Goal: Information Seeking & Learning: Learn about a topic

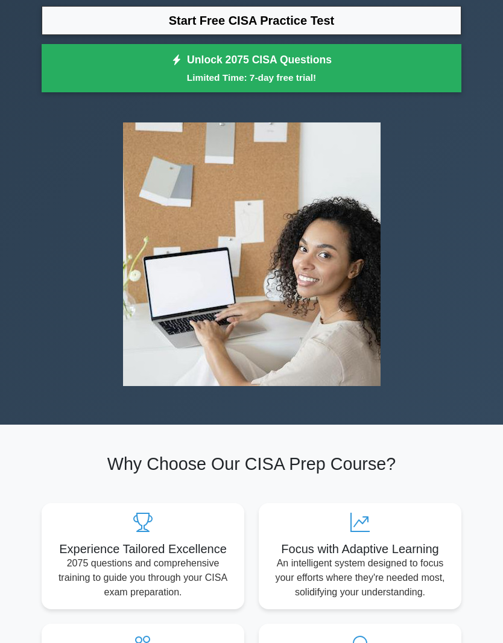
scroll to position [135, 0]
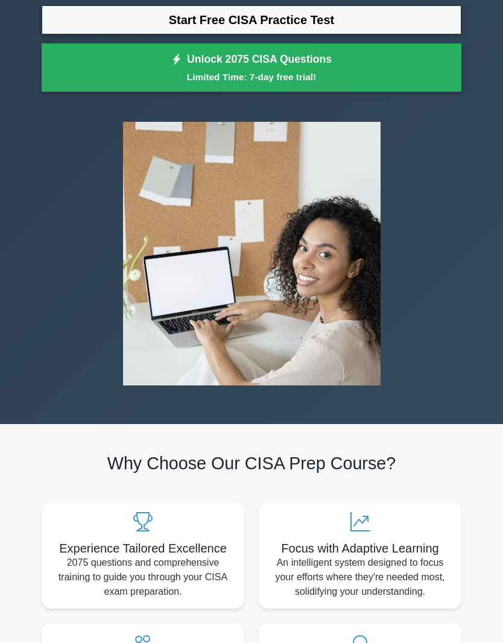
click at [370, 84] on small "Limited Time: 7-day free trial!" at bounding box center [251, 77] width 389 height 14
click at [392, 34] on link "Start Free CISA Practice Test" at bounding box center [252, 19] width 420 height 29
click at [394, 34] on link "Start Free CISA Practice Test" at bounding box center [252, 19] width 420 height 29
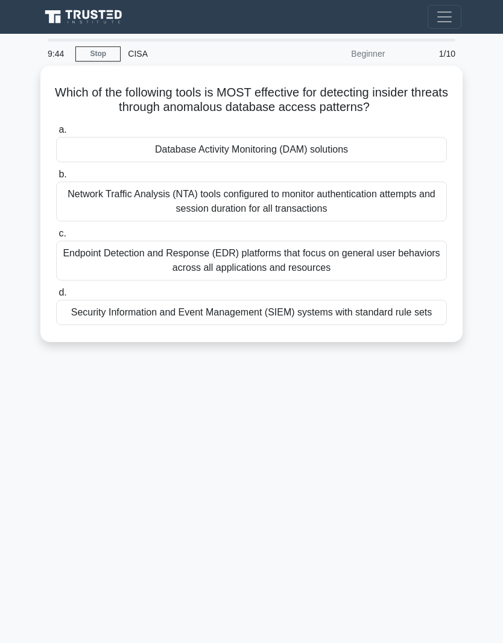
click at [446, 246] on div "Endpoint Detection and Response (EDR) platforms that focus on general user beha…" at bounding box center [251, 261] width 391 height 40
click at [56, 237] on input "c. Endpoint Detection and Response (EDR) platforms that focus on general user b…" at bounding box center [56, 234] width 0 height 8
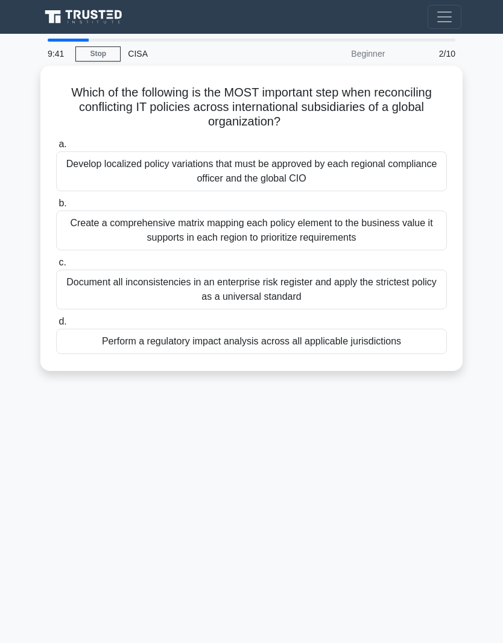
click at [98, 46] on link "Stop" at bounding box center [97, 53] width 45 height 15
click at [433, 230] on div "Create a comprehensive matrix mapping each policy element to the business value…" at bounding box center [251, 230] width 391 height 40
click at [56, 207] on input "b. Create a comprehensive matrix mapping each policy element to the business va…" at bounding box center [56, 204] width 0 height 8
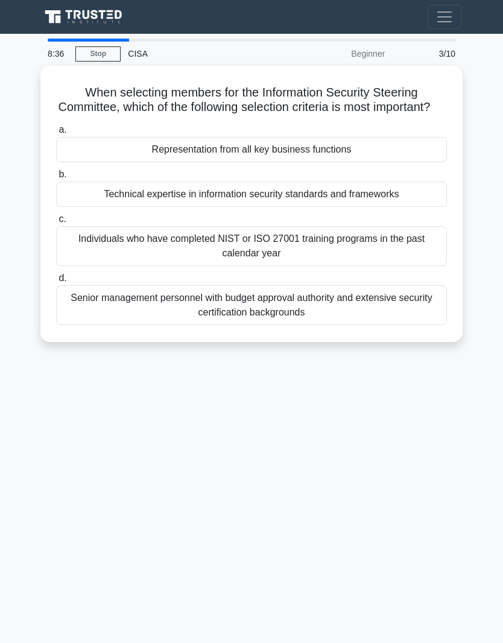
click at [415, 315] on div "Senior management personnel with budget approval authority and extensive securi…" at bounding box center [251, 305] width 391 height 40
click at [56, 282] on input "d. Senior management personnel with budget approval authority and extensive sec…" at bounding box center [56, 278] width 0 height 8
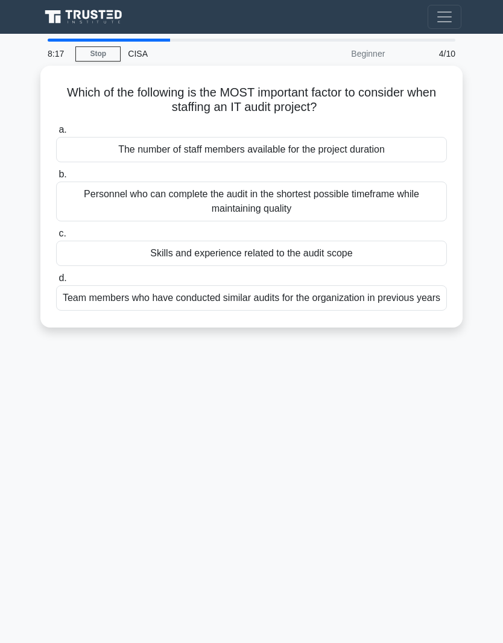
click at [430, 248] on div "Skills and experience related to the audit scope" at bounding box center [251, 253] width 391 height 25
click at [56, 237] on input "c. Skills and experience related to the audit scope" at bounding box center [56, 234] width 0 height 8
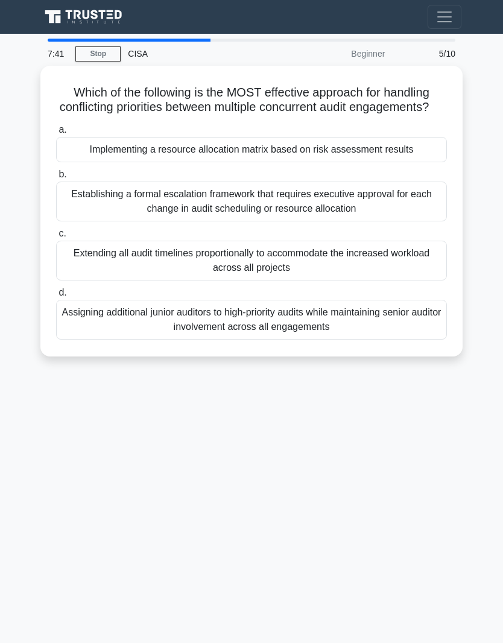
click at [111, 156] on div "Implementing a resource allocation matrix based on risk assessment results" at bounding box center [251, 149] width 391 height 25
click at [56, 134] on input "a. Implementing a resource allocation matrix based on risk assessment results" at bounding box center [56, 130] width 0 height 8
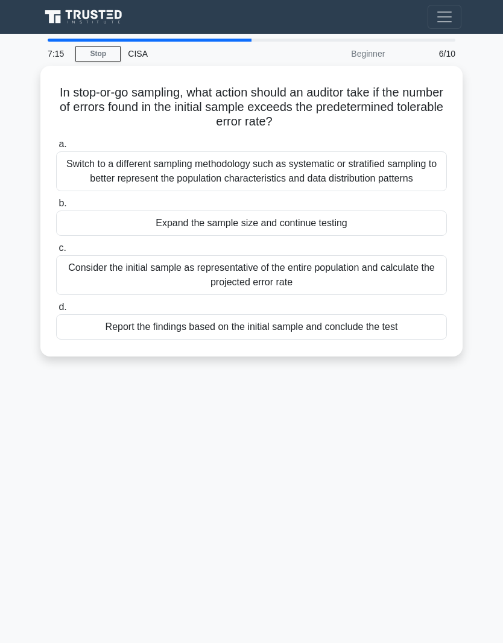
click at [78, 159] on div "Switch to a different sampling methodology such as systematic or stratified sam…" at bounding box center [251, 171] width 391 height 40
click at [56, 148] on input "a. Switch to a different sampling methodology such as systematic or stratified …" at bounding box center [56, 144] width 0 height 8
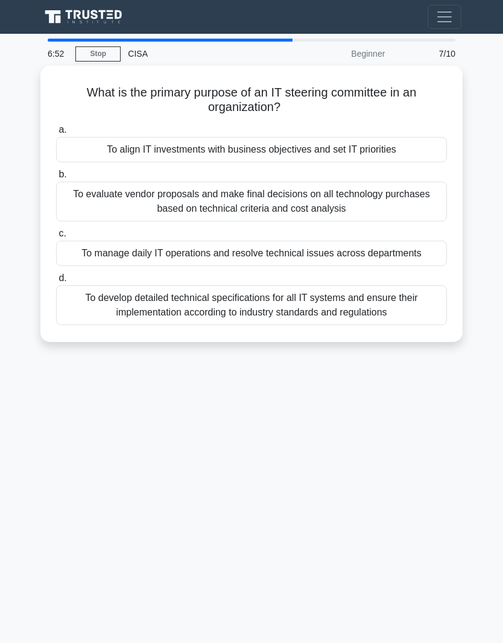
click at [96, 146] on div "To align IT investments with business objectives and set IT priorities" at bounding box center [251, 149] width 391 height 25
click at [56, 134] on input "a. To align IT investments with business objectives and set IT priorities" at bounding box center [56, 130] width 0 height 8
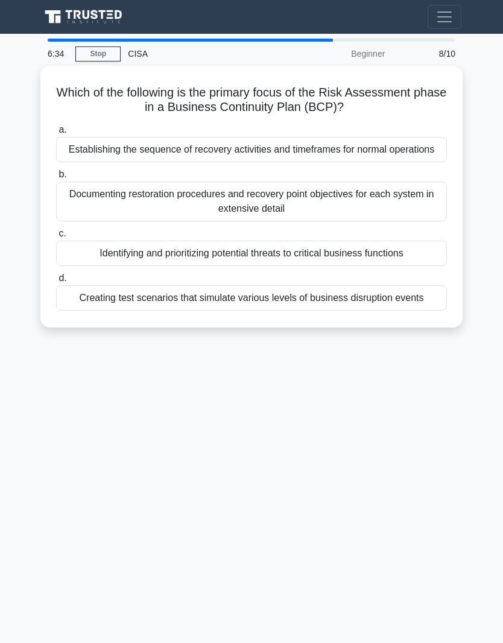
click at [100, 209] on div "Documenting restoration procedures and recovery point objectives for each syste…" at bounding box center [251, 201] width 391 height 40
click at [56, 178] on input "b. Documenting restoration procedures and recovery point objectives for each sy…" at bounding box center [56, 175] width 0 height 8
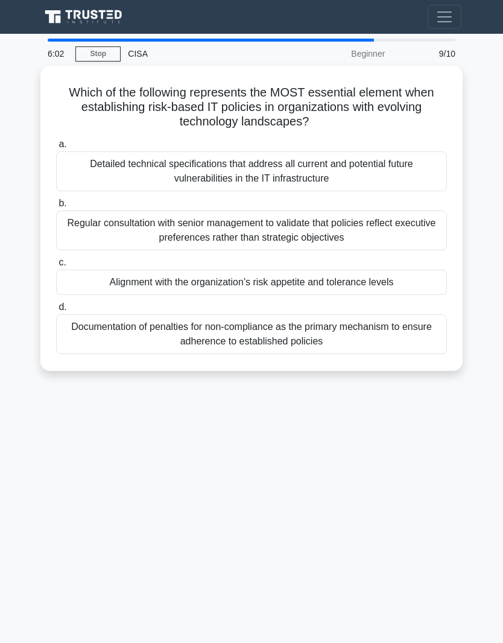
click at [118, 262] on label "c. Alignment with the organization's risk appetite and tolerance levels" at bounding box center [251, 275] width 391 height 40
click at [56, 262] on input "c. Alignment with the organization's risk appetite and tolerance levels" at bounding box center [56, 263] width 0 height 8
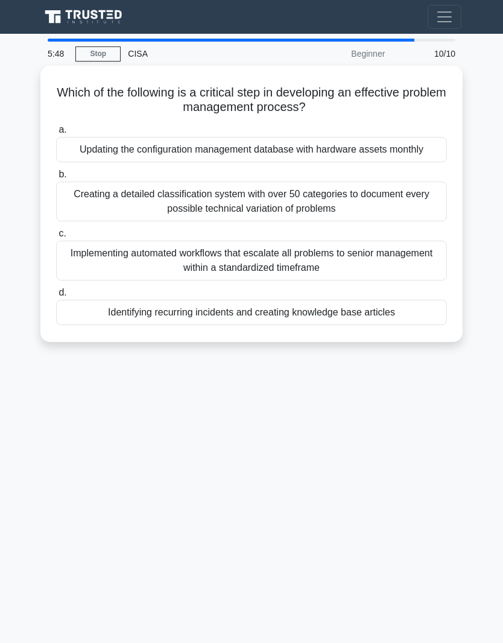
click at [108, 325] on div "Identifying recurring incidents and creating knowledge base articles" at bounding box center [251, 312] width 391 height 25
click at [56, 297] on input "d. Identifying recurring incidents and creating knowledge base articles" at bounding box center [56, 293] width 0 height 8
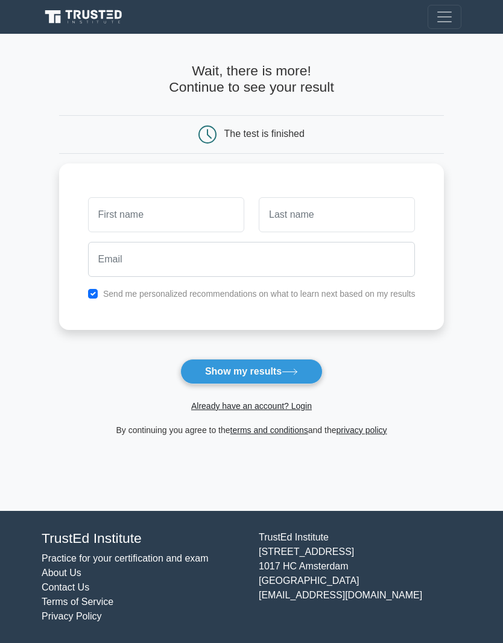
click at [88, 291] on input "checkbox" at bounding box center [93, 294] width 10 height 10
checkbox input "false"
click at [250, 373] on button "Show my results" at bounding box center [251, 371] width 142 height 25
type input "A"
click at [362, 215] on input "text" at bounding box center [337, 214] width 156 height 35
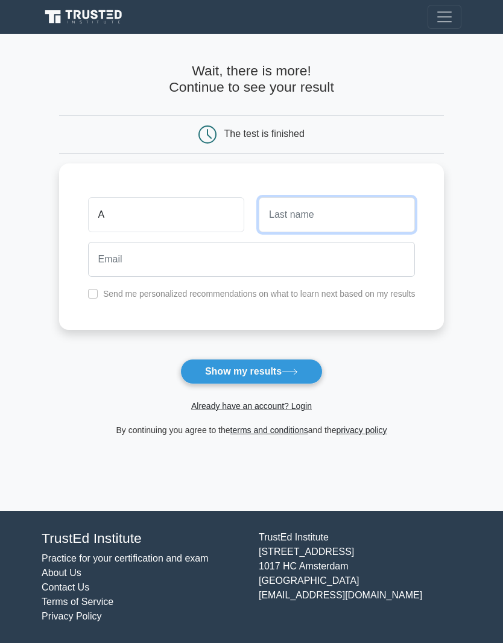
click at [361, 214] on input "text" at bounding box center [337, 214] width 156 height 35
type input "B"
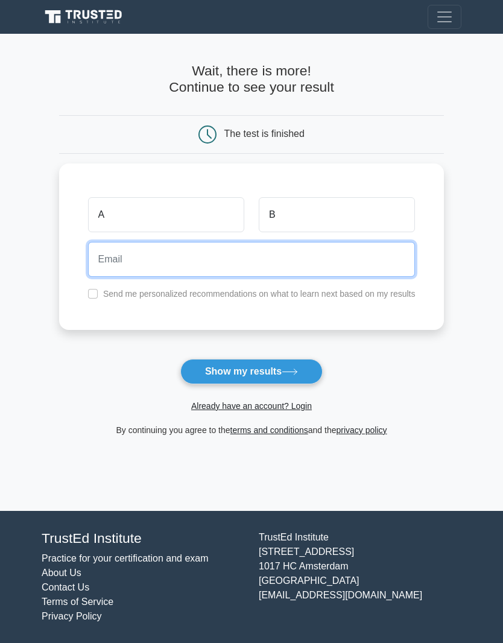
click at [88, 265] on input "email" at bounding box center [251, 259] width 327 height 35
type input "abc@gmail.com"
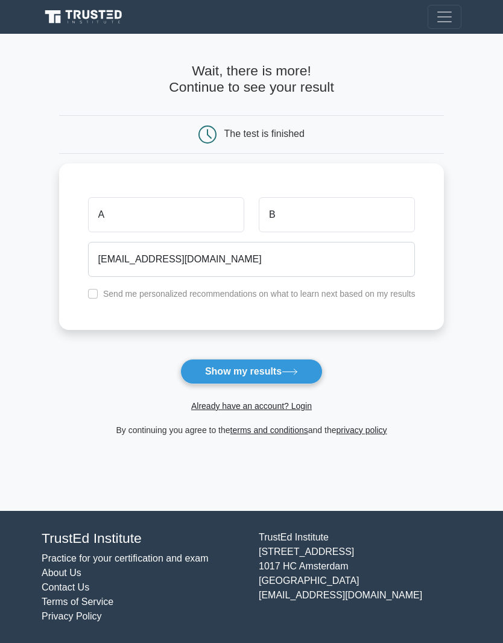
click at [333, 365] on form "Wait, there is more! Continue to see your result The test is finished A B" at bounding box center [251, 250] width 385 height 374
click at [306, 369] on button "Show my results" at bounding box center [251, 371] width 142 height 25
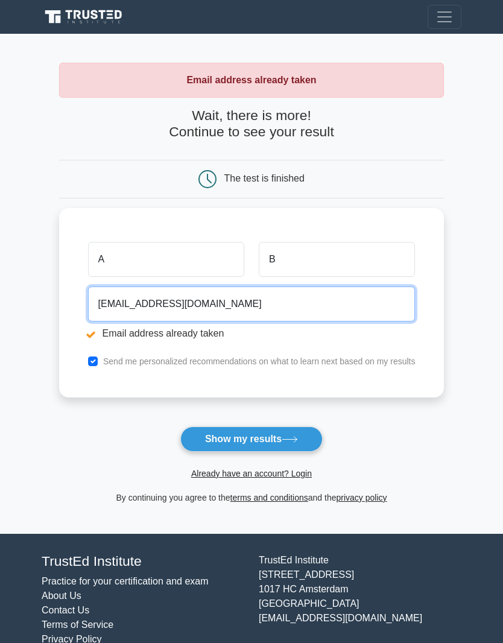
click at [251, 307] on input "[EMAIL_ADDRESS][DOMAIN_NAME]" at bounding box center [251, 303] width 327 height 35
click at [92, 300] on input "[EMAIL_ADDRESS][DOMAIN_NAME]" at bounding box center [251, 303] width 327 height 35
click at [94, 303] on input "[EMAIL_ADDRESS][DOMAIN_NAME]" at bounding box center [251, 303] width 327 height 35
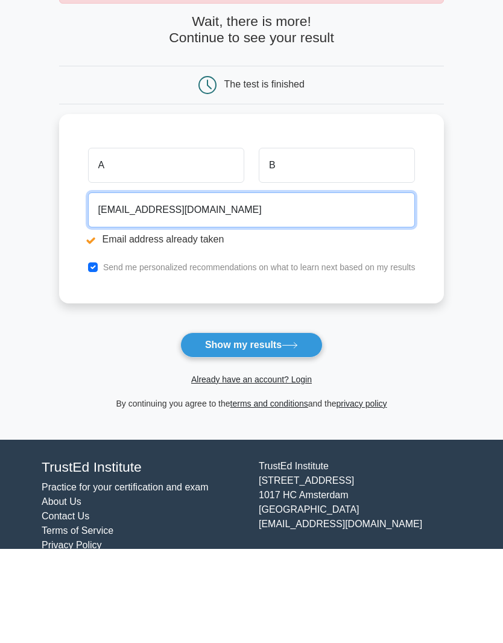
type input "[EMAIL_ADDRESS][DOMAIN_NAME]"
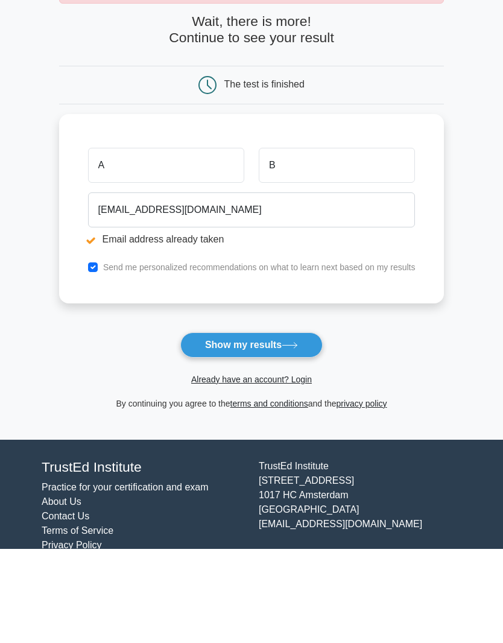
click at [300, 426] on button "Show my results" at bounding box center [251, 438] width 142 height 25
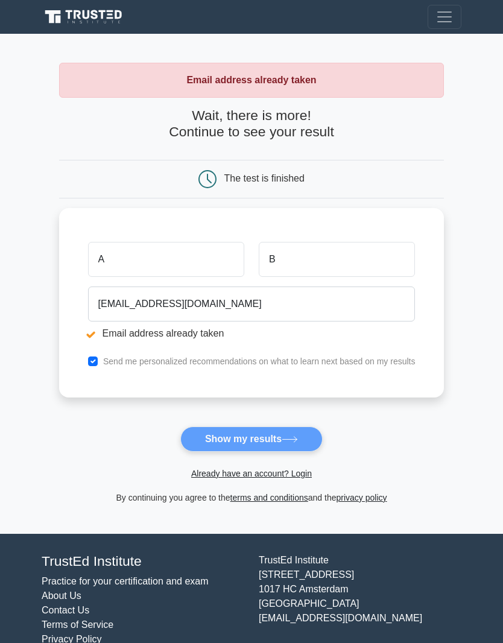
scroll to position [43, 0]
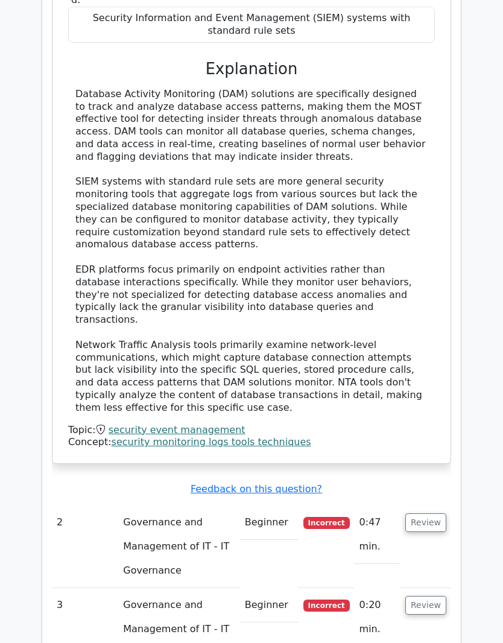
scroll to position [1400, 0]
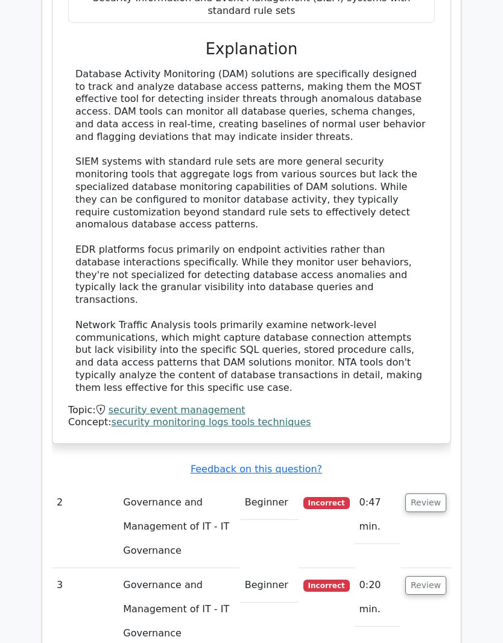
click at [292, 485] on td "Beginner" at bounding box center [269, 502] width 58 height 34
click at [239, 485] on td "Governance and Management of IT - IT Governance" at bounding box center [178, 526] width 121 height 83
click at [429, 493] on button "Review" at bounding box center [425, 502] width 41 height 19
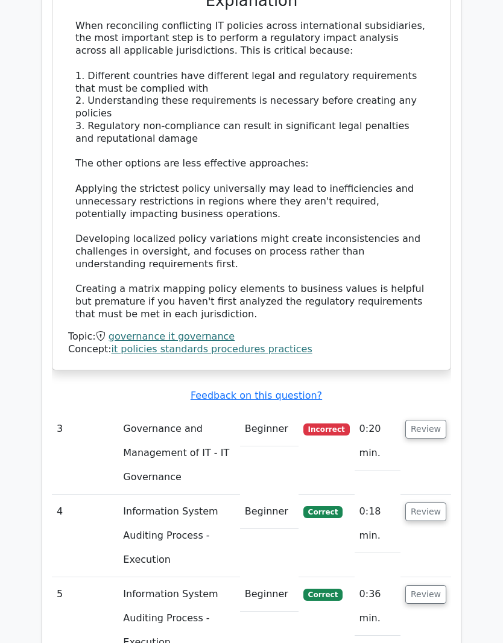
scroll to position [2261, 0]
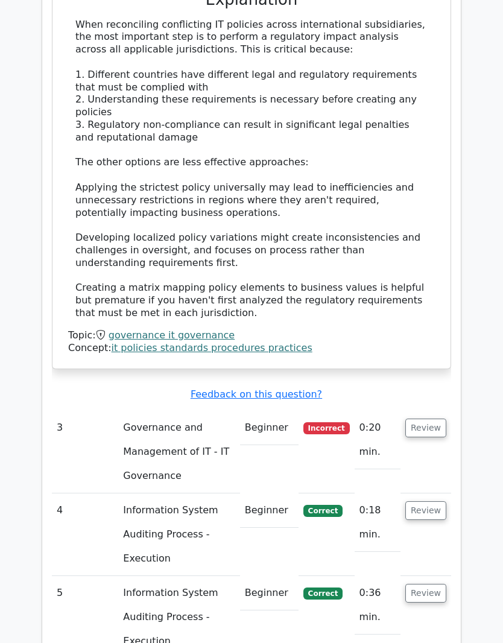
click at [425, 418] on button "Review" at bounding box center [425, 427] width 41 height 19
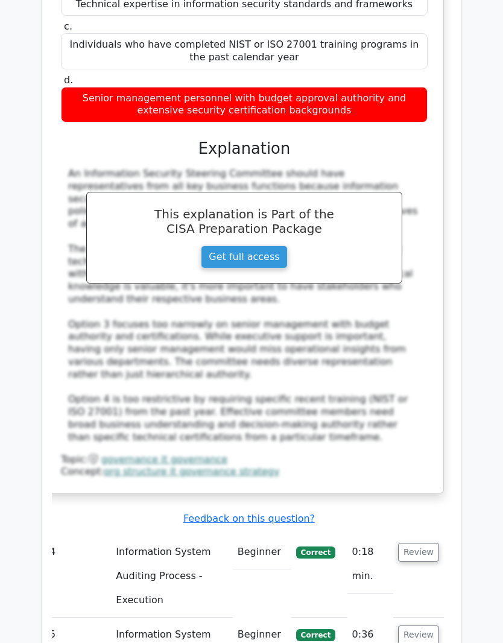
scroll to position [0, 7]
click at [420, 542] on button "Review" at bounding box center [418, 551] width 41 height 19
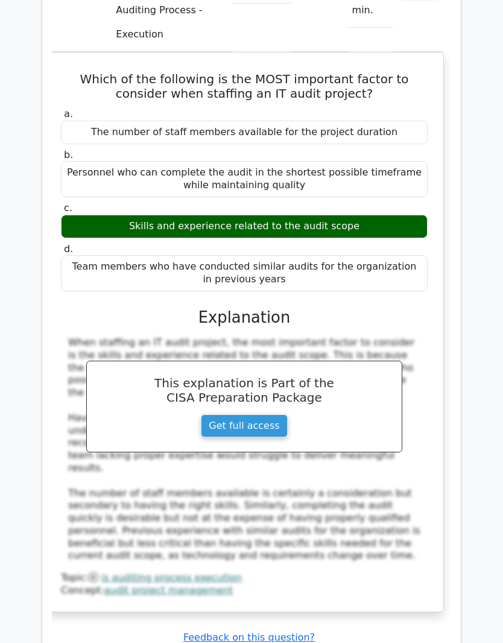
scroll to position [3453, 0]
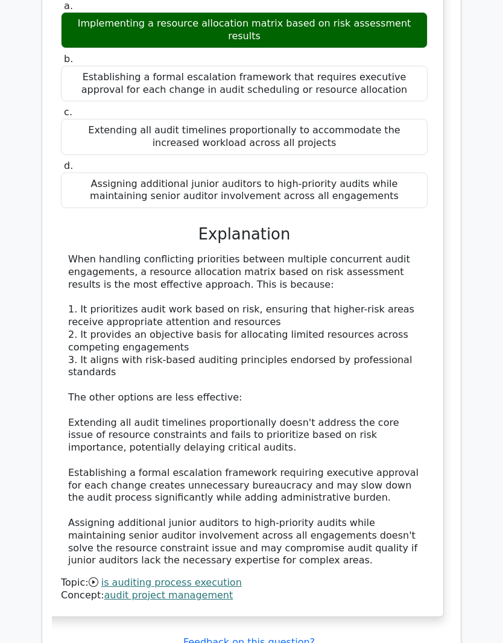
scroll to position [4266, 0]
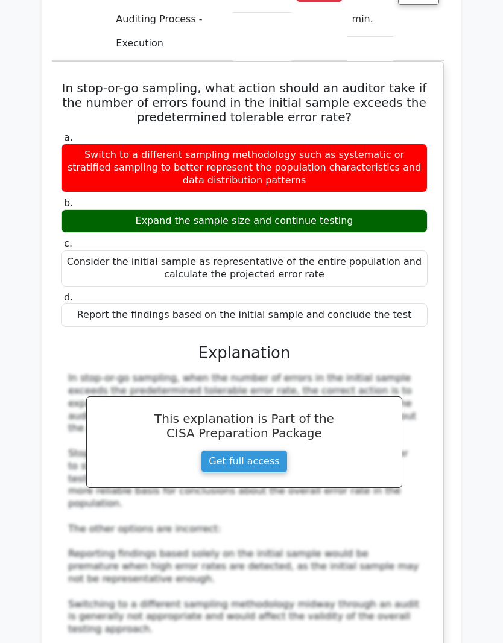
scroll to position [4944, 0]
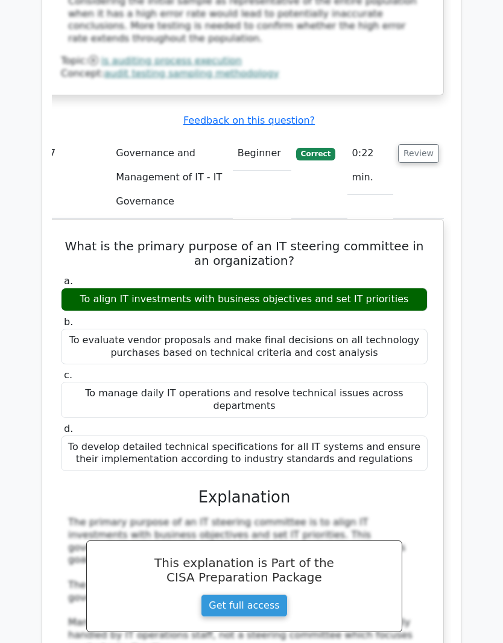
scroll to position [5591, 0]
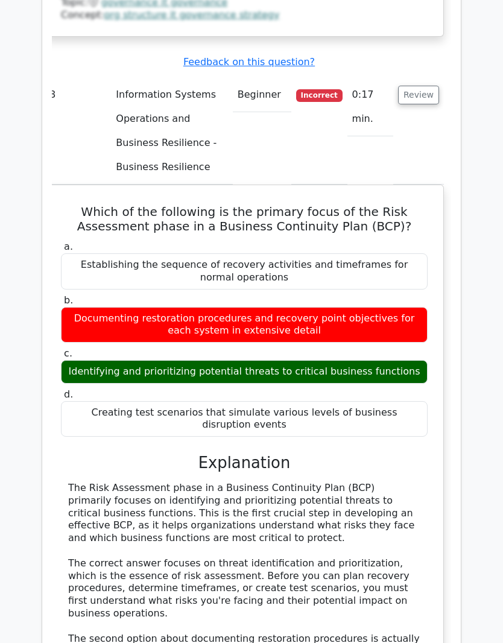
scroll to position [6371, 0]
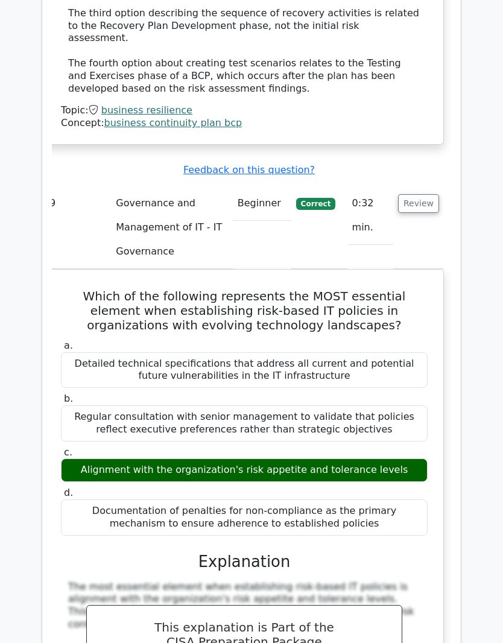
scroll to position [7058, 0]
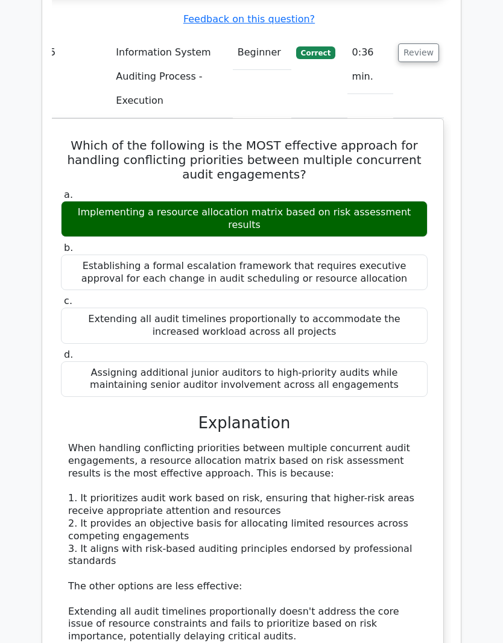
scroll to position [4043, 0]
